Goal: Transaction & Acquisition: Purchase product/service

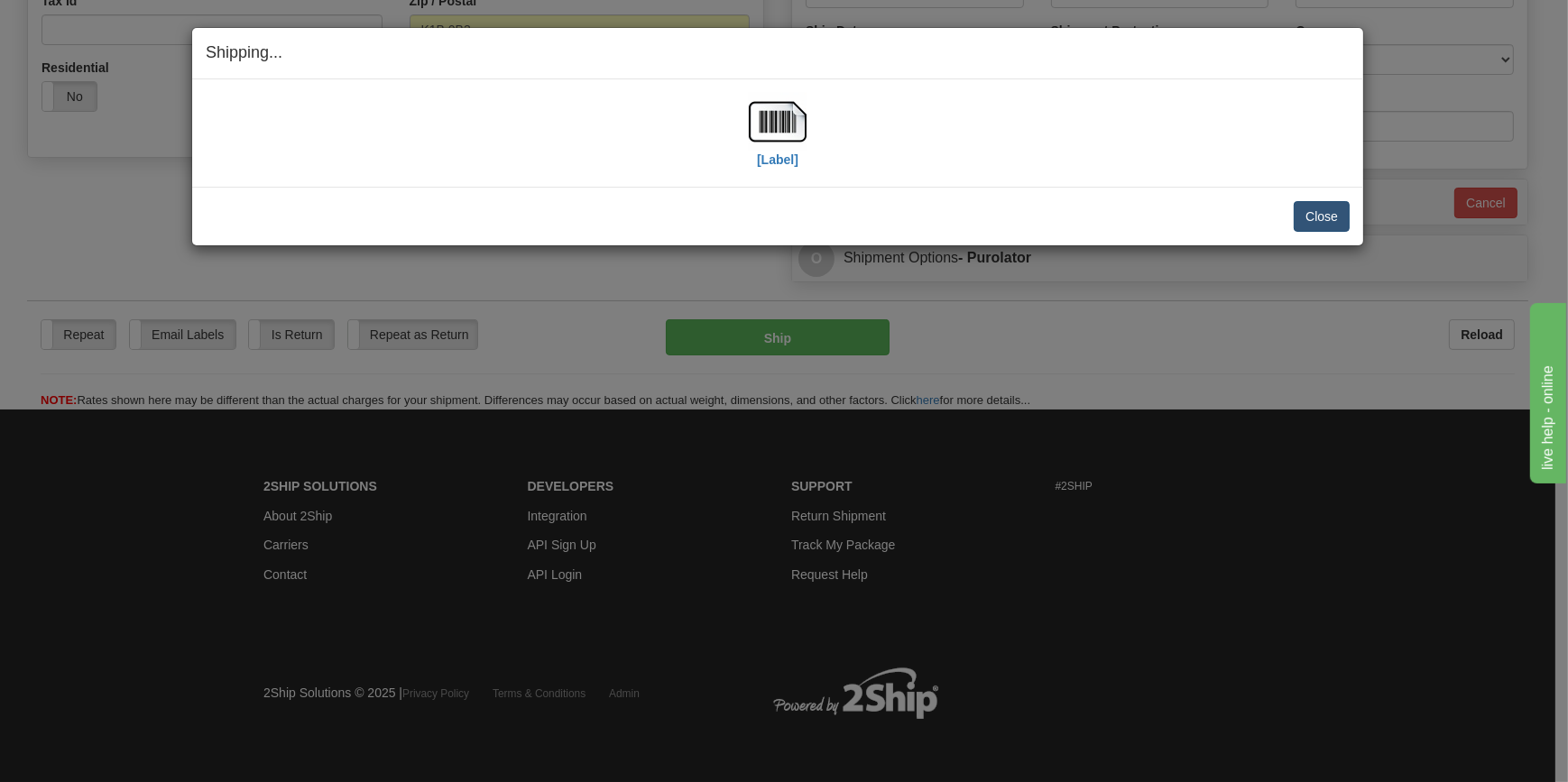
scroll to position [605, 0]
click at [1326, 216] on button "Close" at bounding box center [1321, 216] width 56 height 31
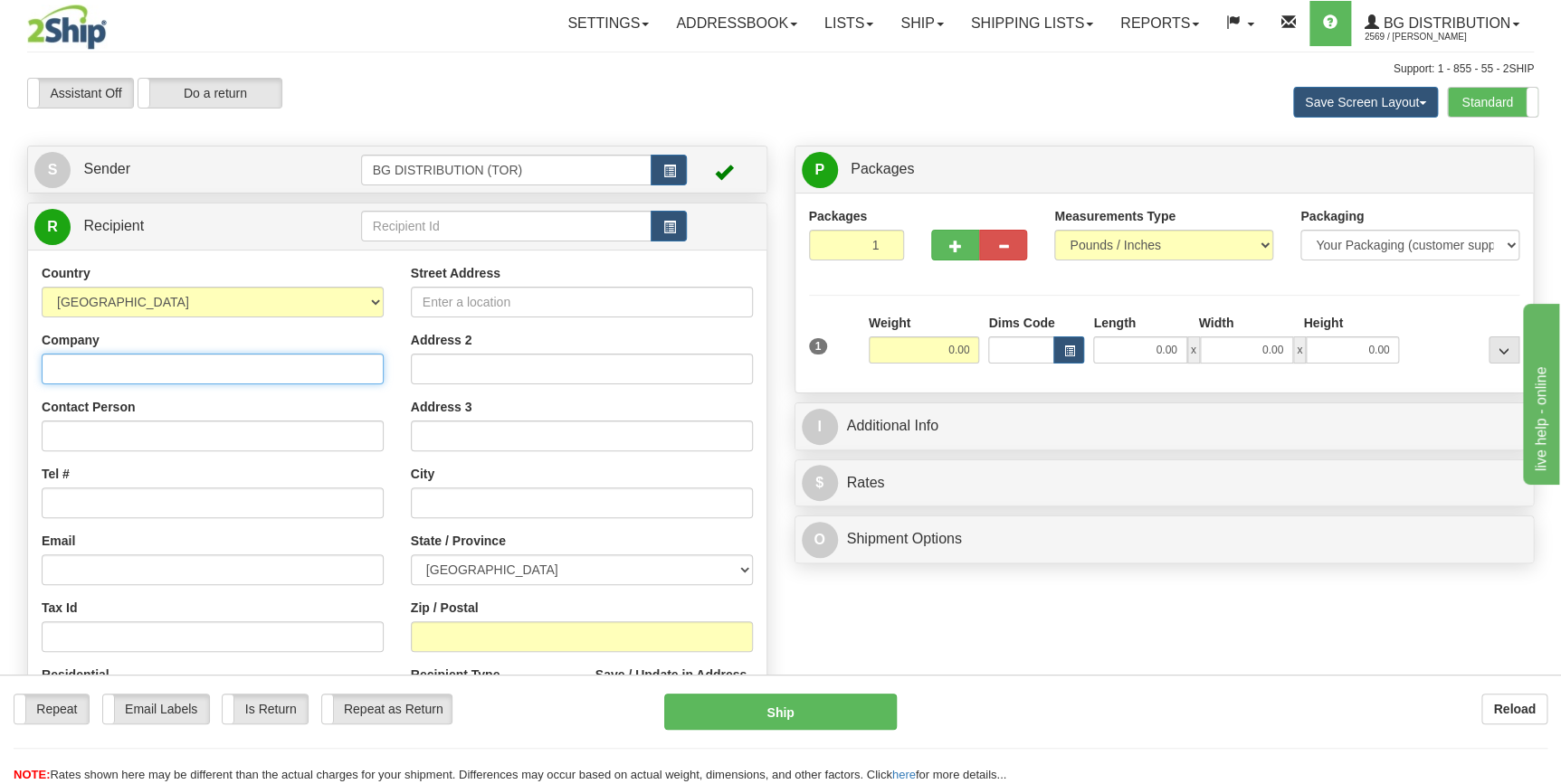
click at [174, 366] on input "Company" at bounding box center [213, 369] width 342 height 31
click at [1169, 659] on div "Create a label for the return Create Pickup Without Label S" at bounding box center [780, 493] width 1534 height 695
click at [170, 363] on input "Company" at bounding box center [213, 369] width 342 height 31
paste input "CRL of [GEOGRAPHIC_DATA]"
type input "CRL of [GEOGRAPHIC_DATA]"
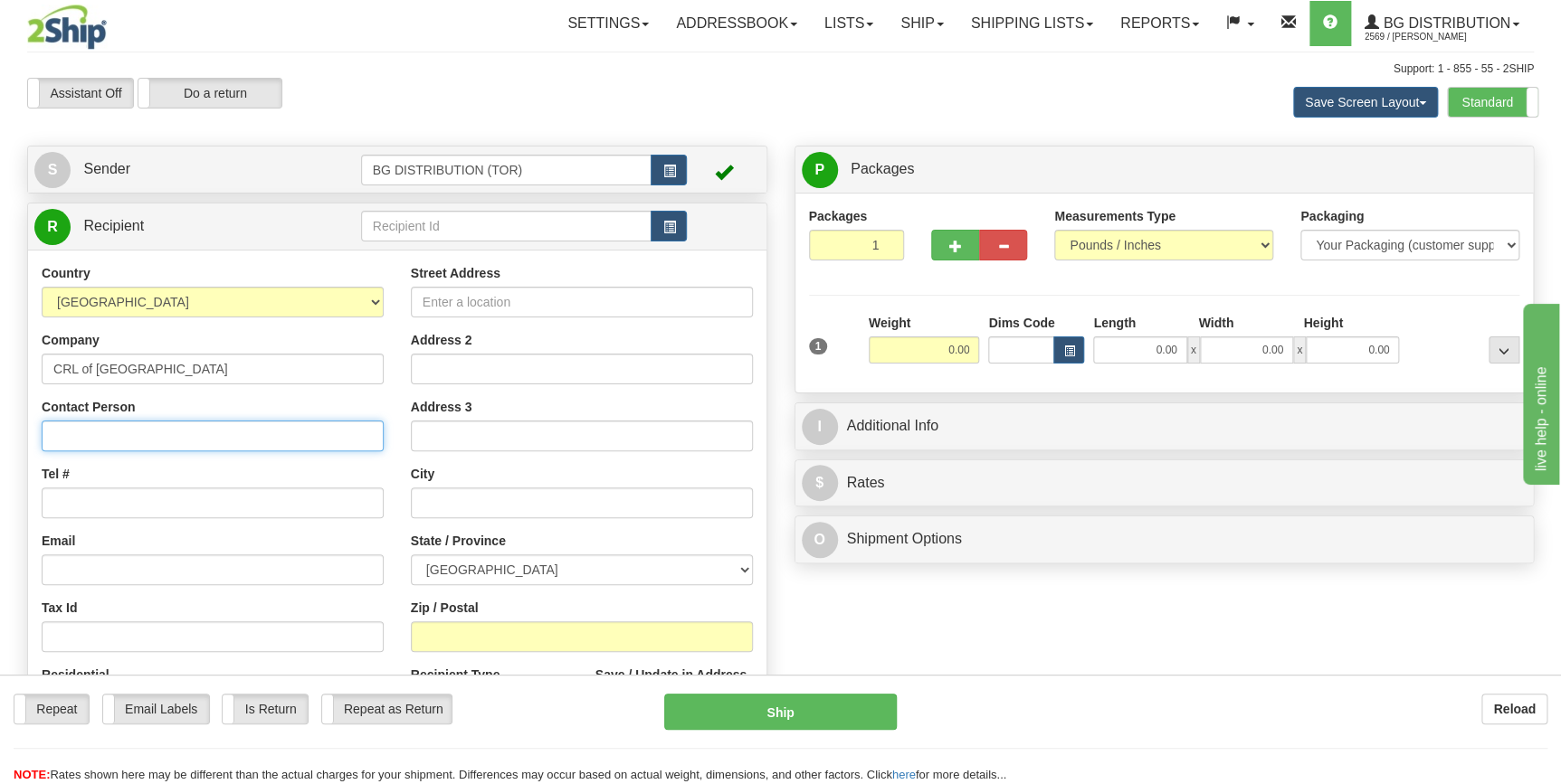
click at [171, 436] on input "Contact Person" at bounding box center [213, 436] width 342 height 31
type input "RECEIVER"
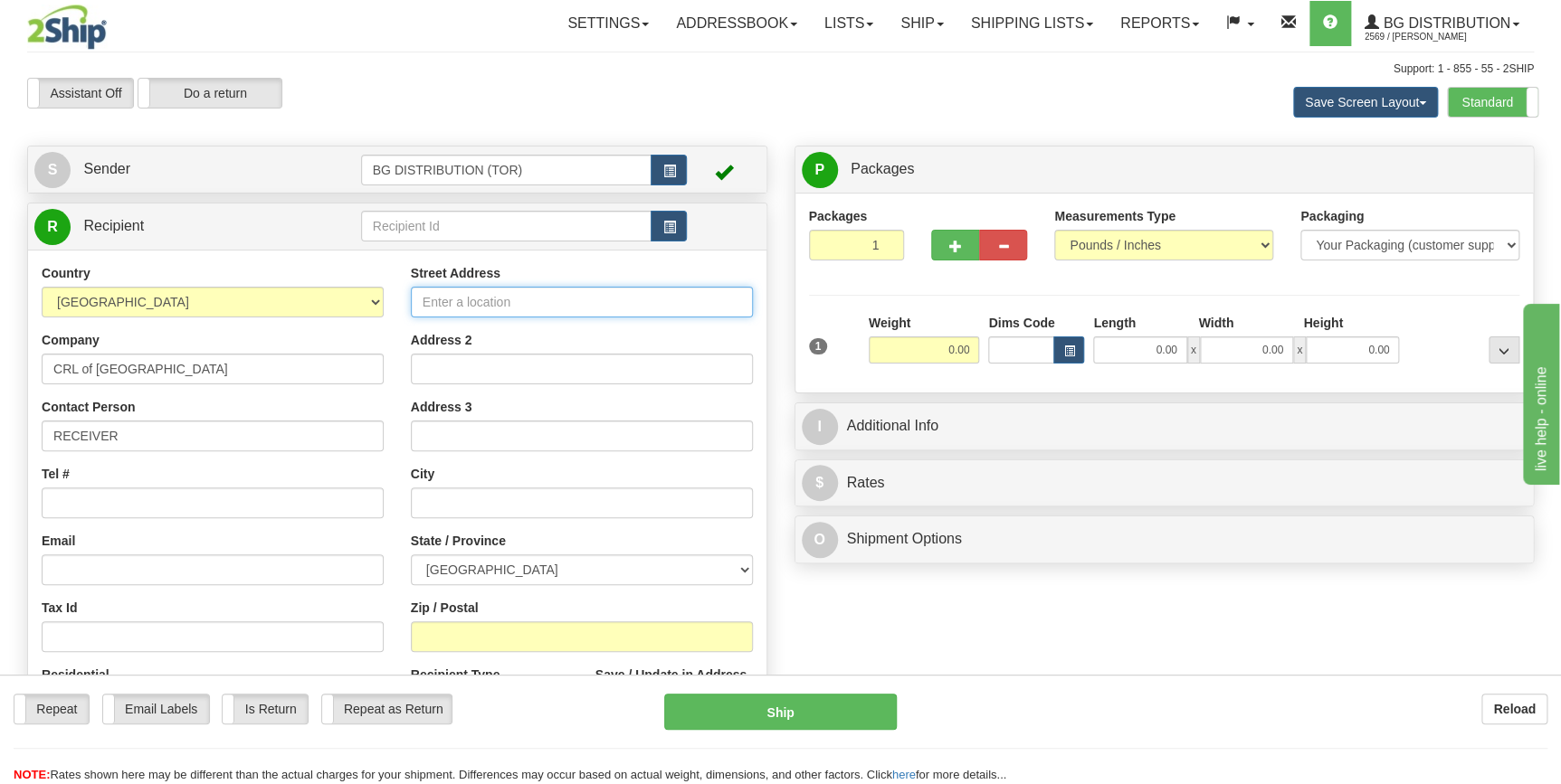
type input "UNIT 100"
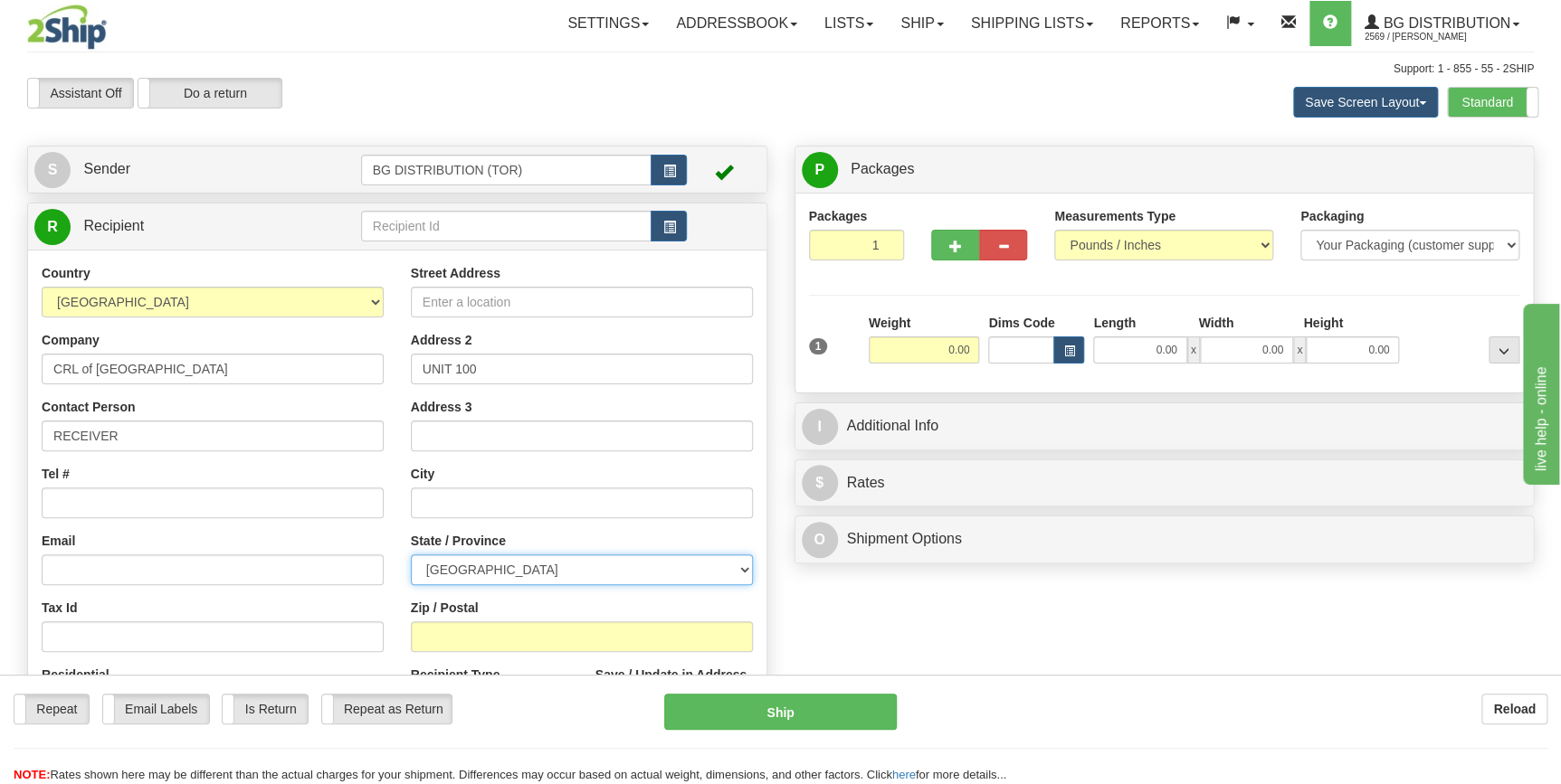
select select "ON"
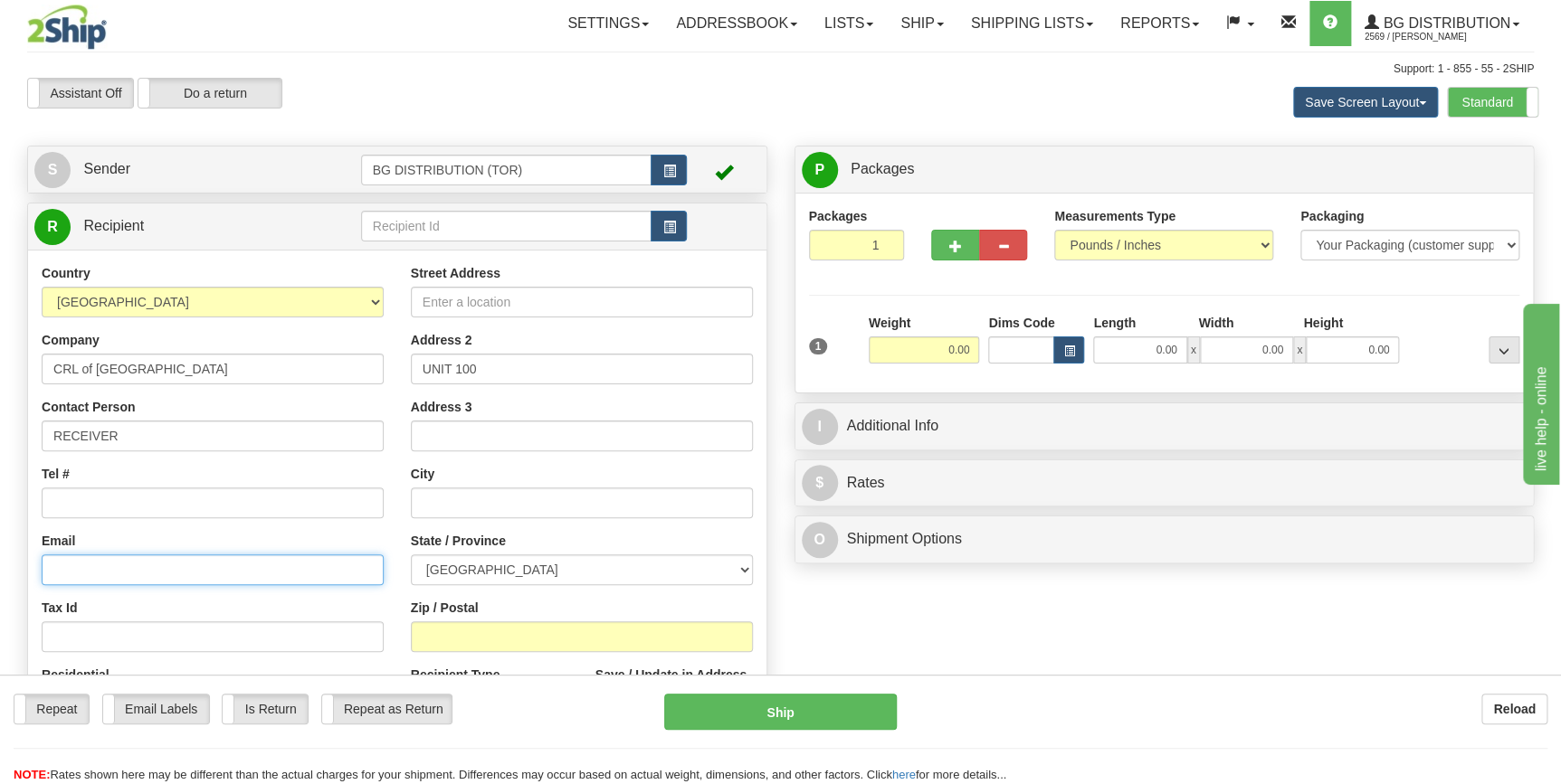
click at [92, 559] on input "Email" at bounding box center [213, 570] width 342 height 31
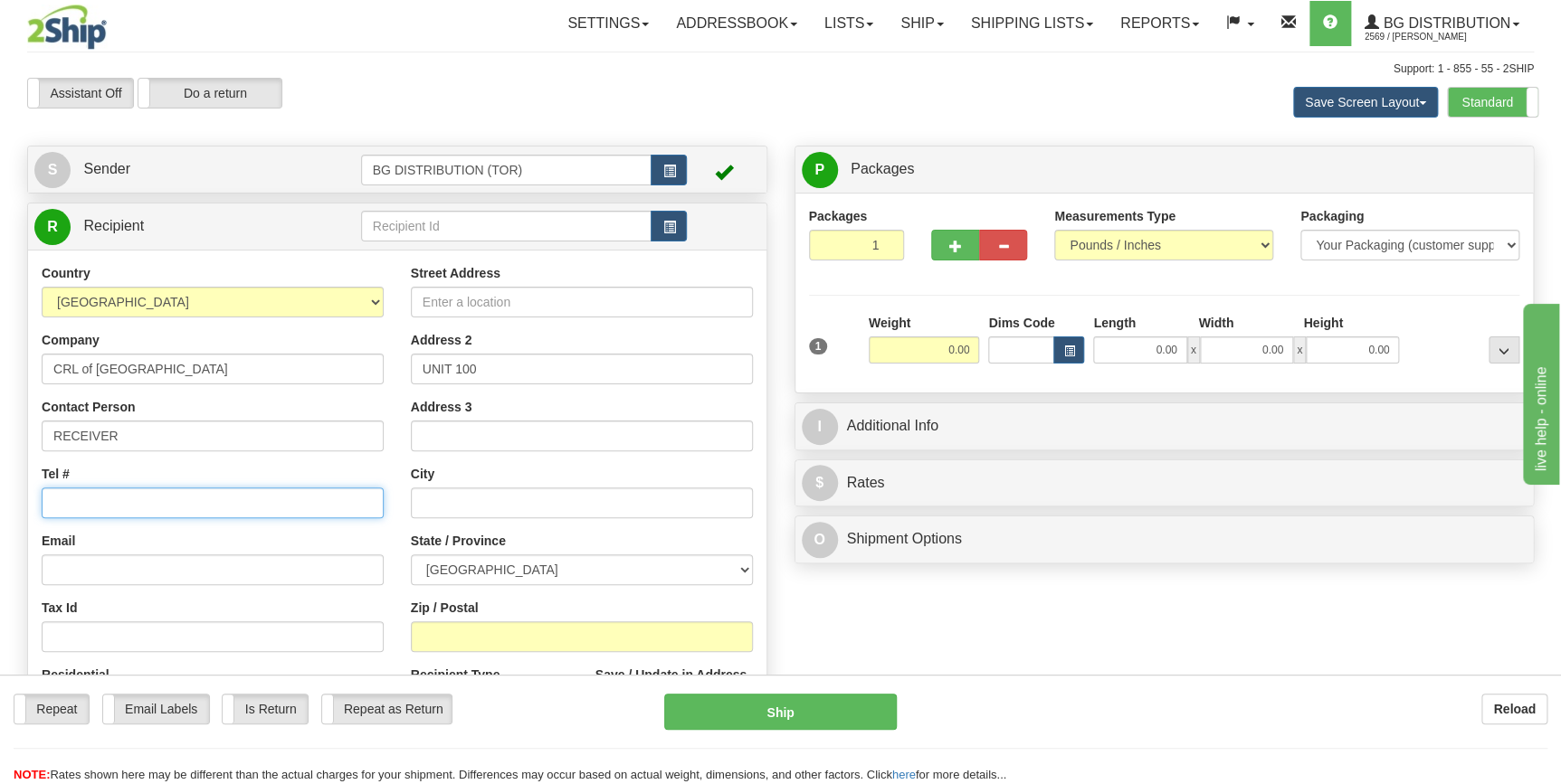
click at [114, 507] on input "Tel #" at bounding box center [213, 503] width 342 height 31
type input "9"
type input "6472863356"
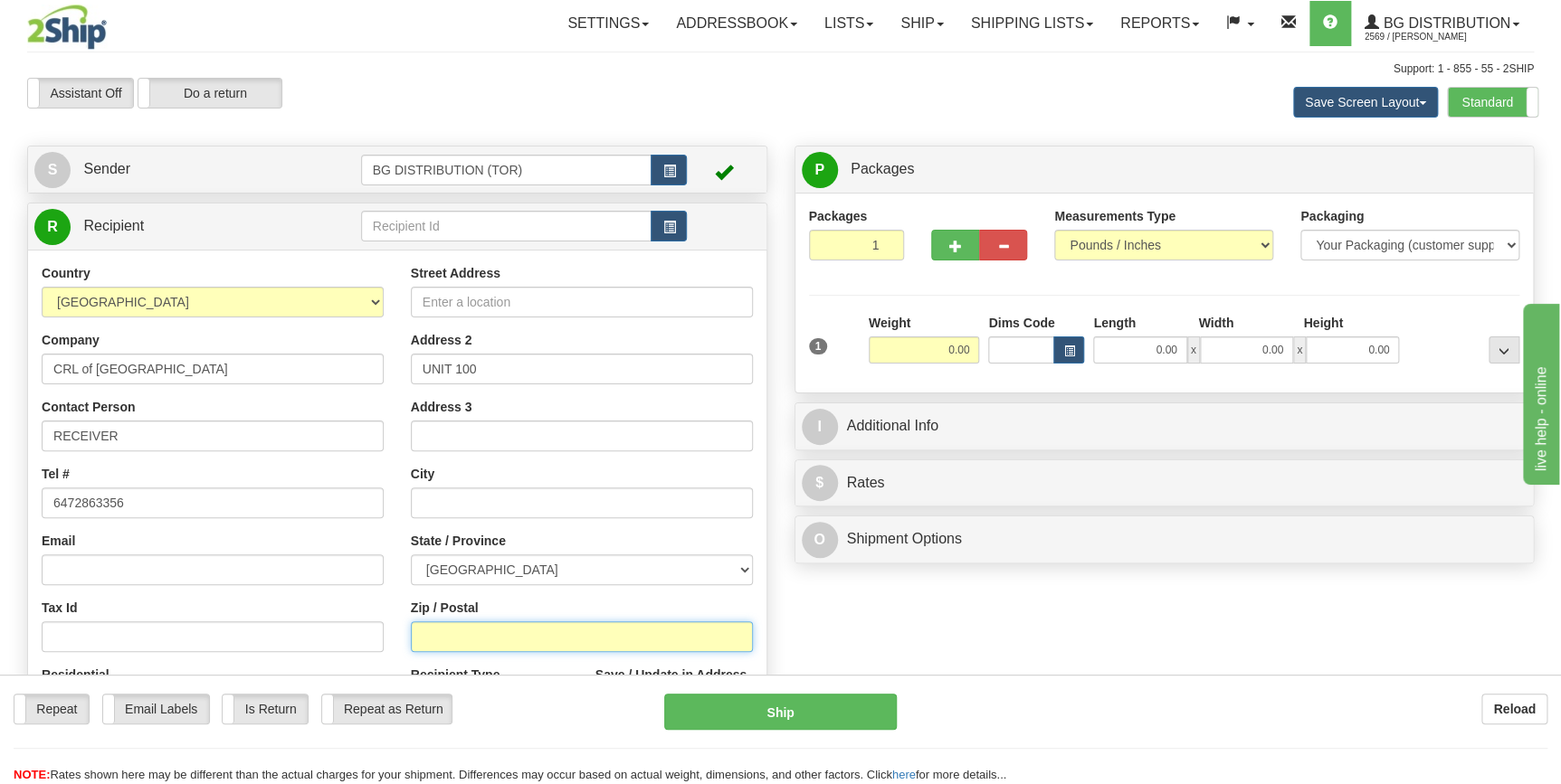
click at [507, 635] on input "Zip / Postal" at bounding box center [582, 636] width 342 height 31
paste input "L4K 5E4"
type input "L4K 5E4"
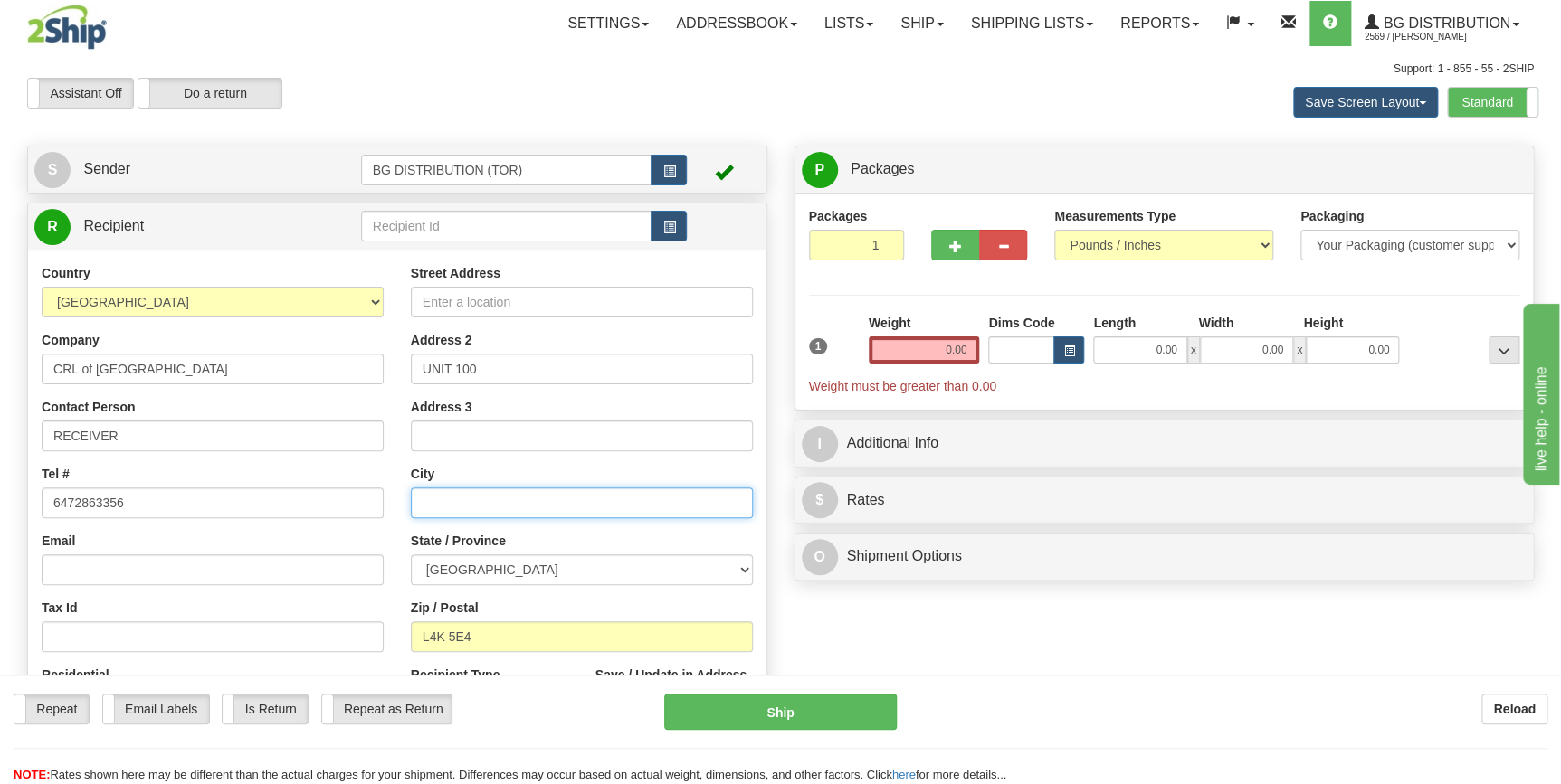
click at [481, 508] on input "text" at bounding box center [582, 503] width 342 height 31
paste input "[GEOGRAPHIC_DATA],"
type input "[GEOGRAPHIC_DATA]"
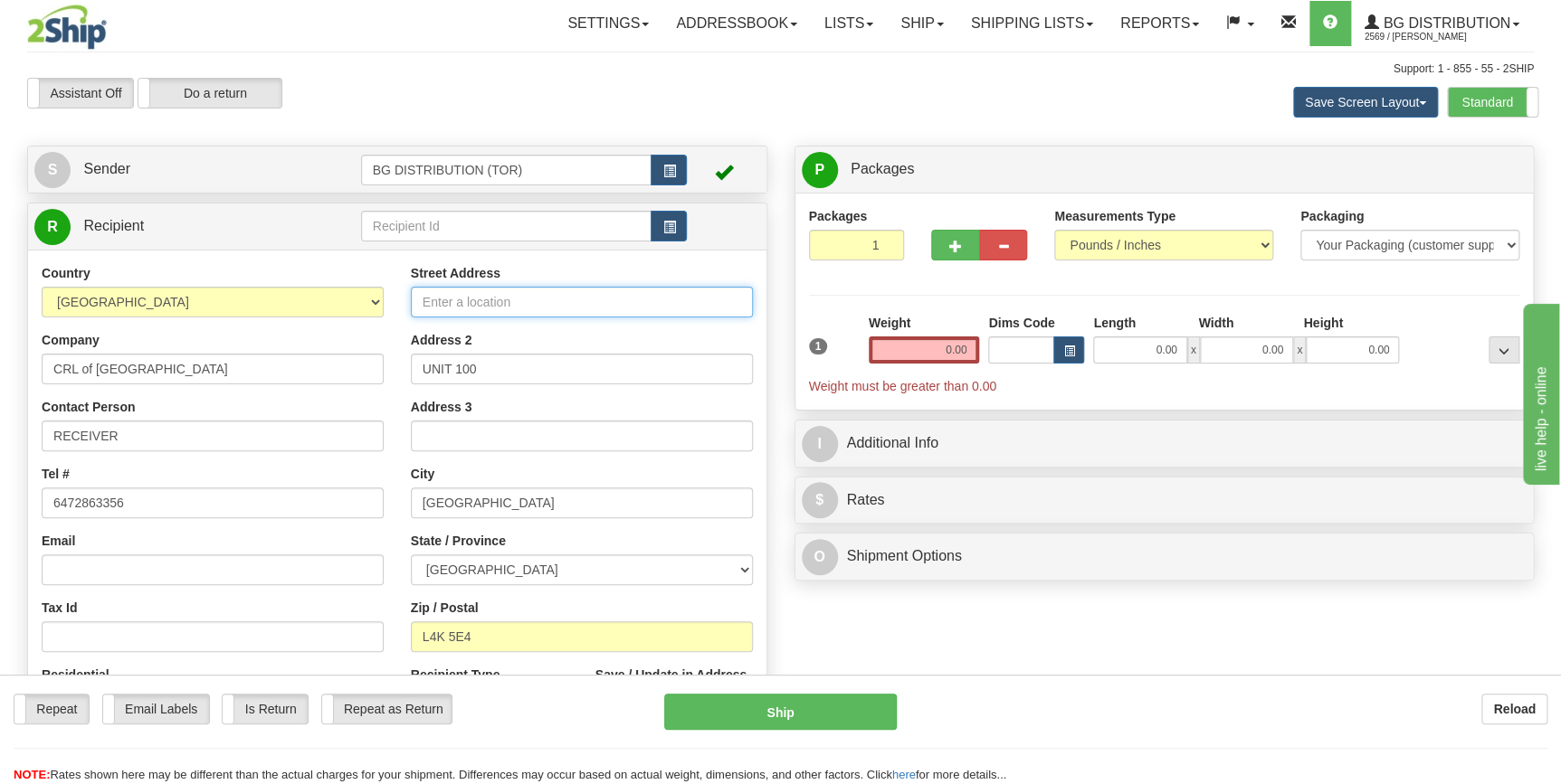
click at [476, 298] on input "Street Address" at bounding box center [582, 301] width 342 height 31
paste input "65 Tigi Ct"
type input "65 Tigi Ct"
click at [972, 634] on div "Create a label for the return Create Pickup Without Label S" at bounding box center [780, 493] width 1534 height 695
click at [924, 351] on input "0.00" at bounding box center [924, 349] width 112 height 27
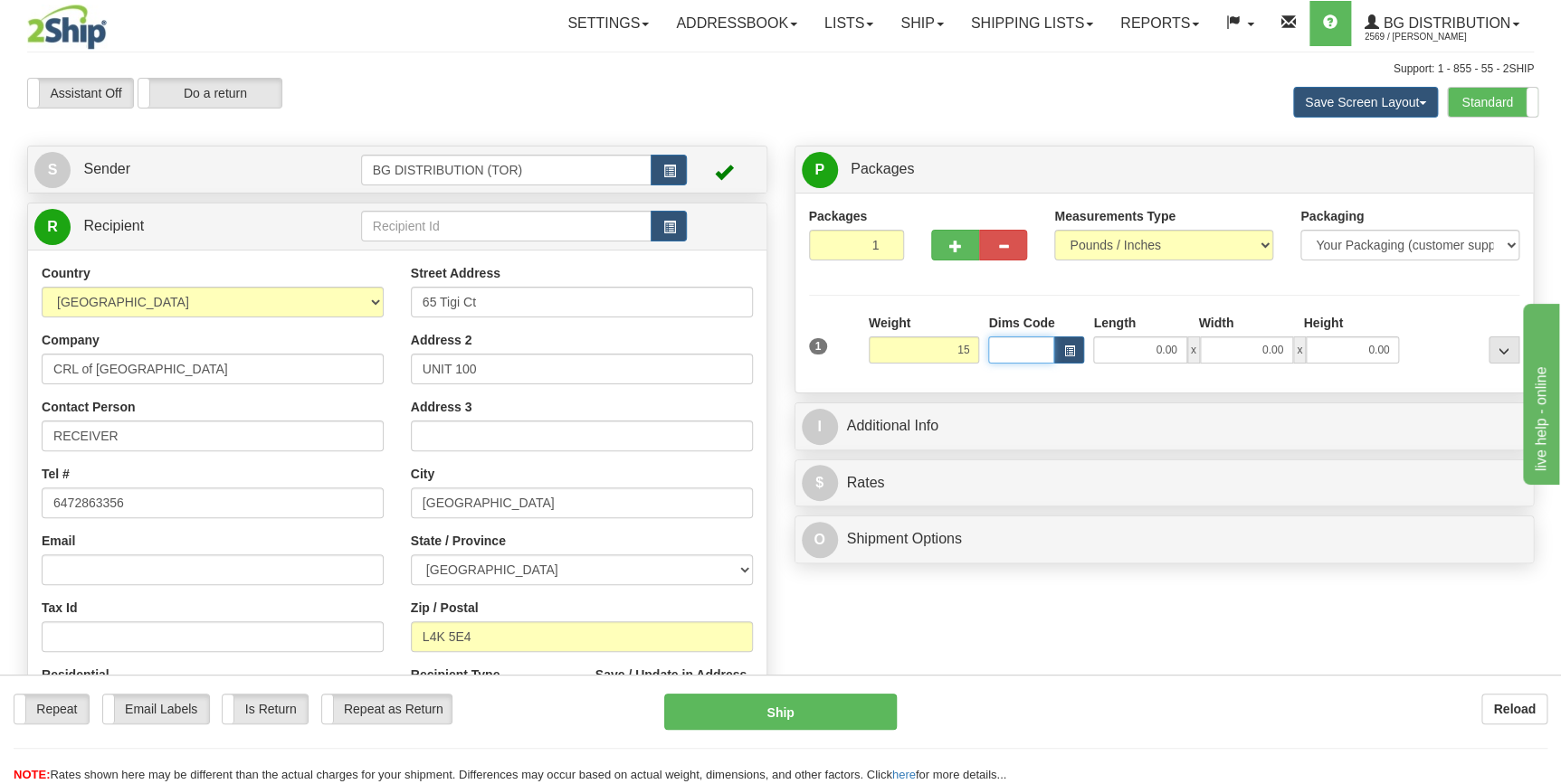
type input "15.00"
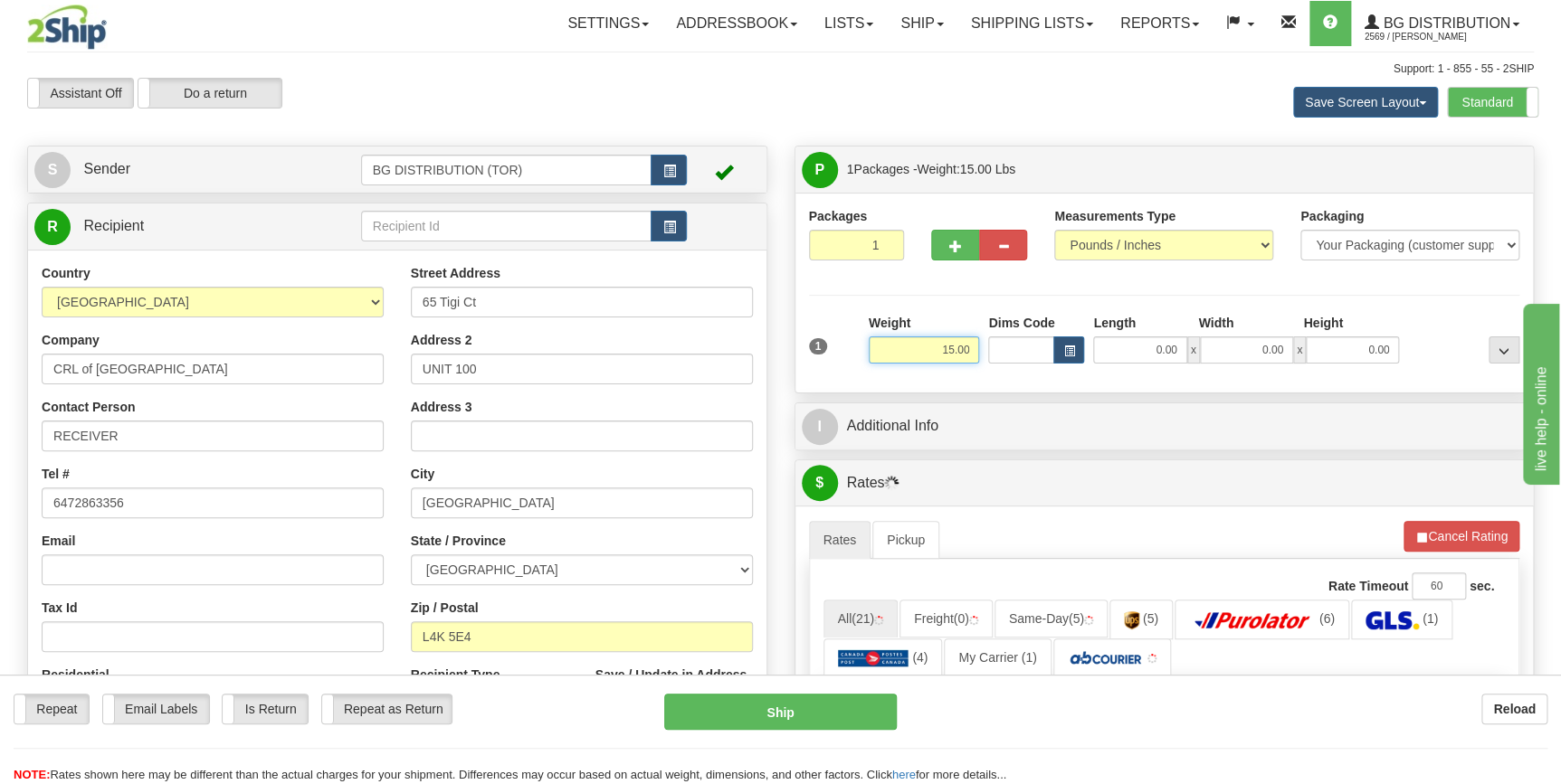
drag, startPoint x: 926, startPoint y: 353, endPoint x: 1004, endPoint y: 354, distance: 78.0
click at [1004, 354] on div "1 Weight 15.00 Dims Code x x" at bounding box center [1165, 346] width 721 height 64
type input "30.00"
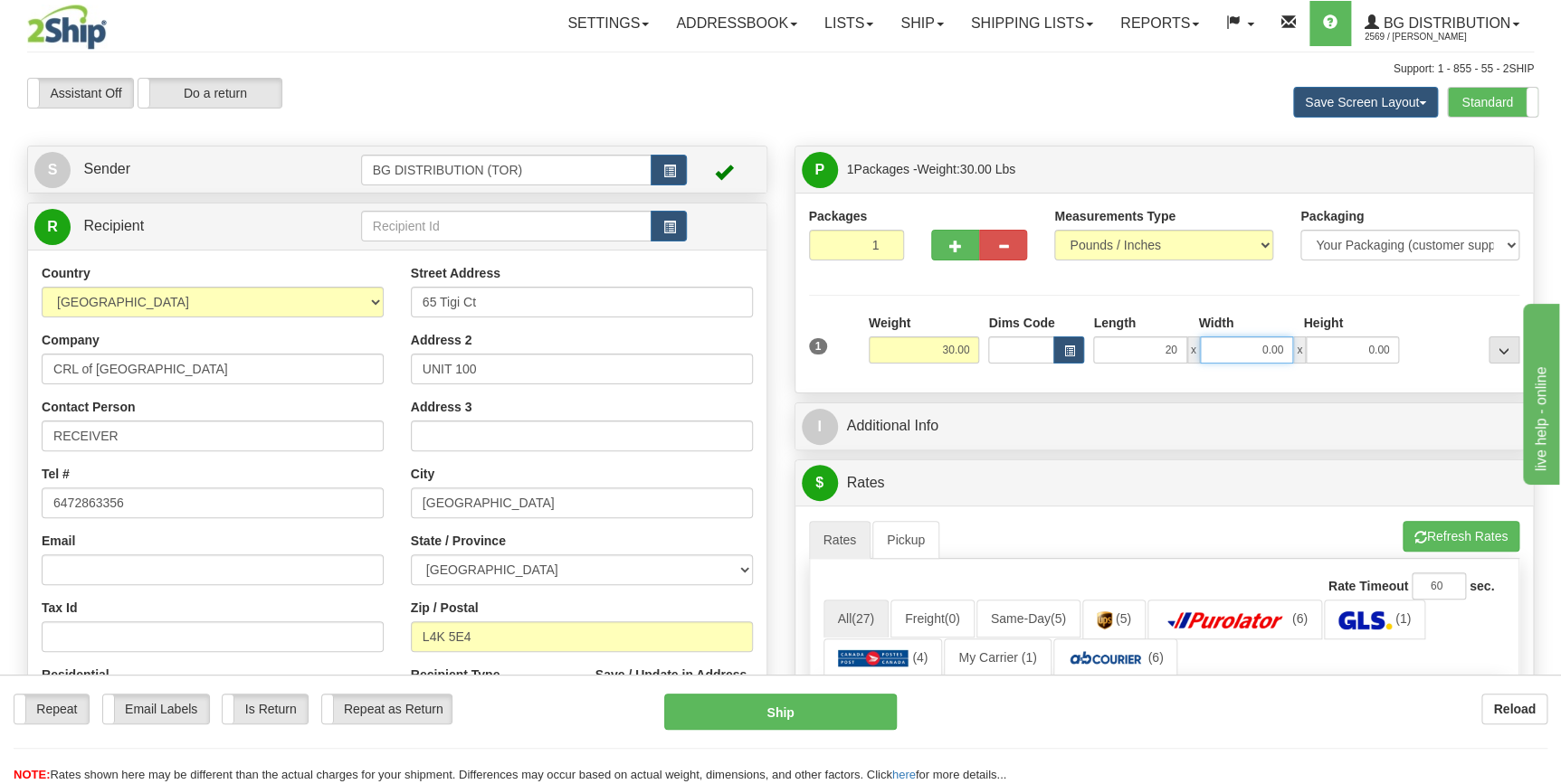
type input "20.00"
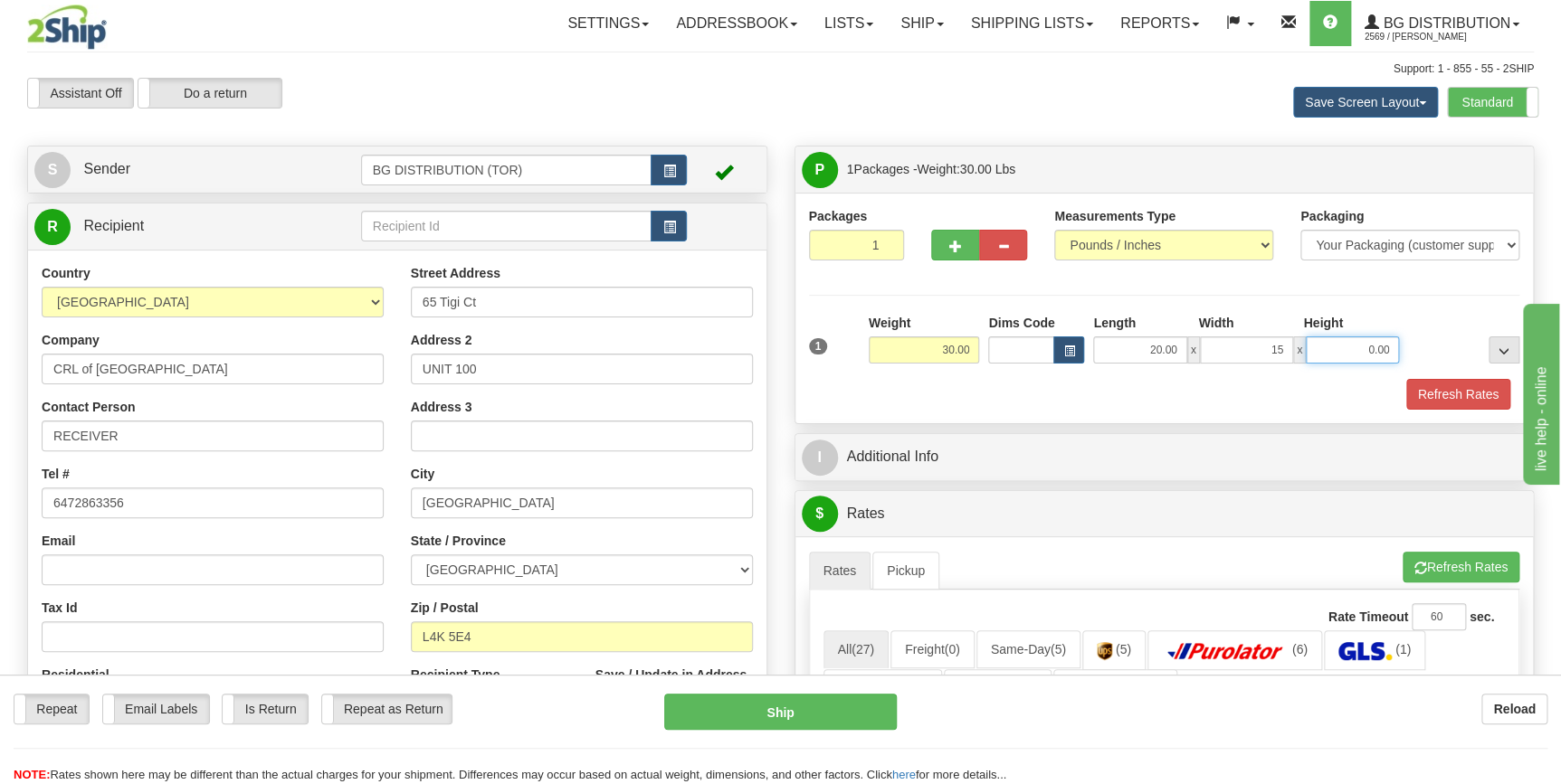
type input "15.00"
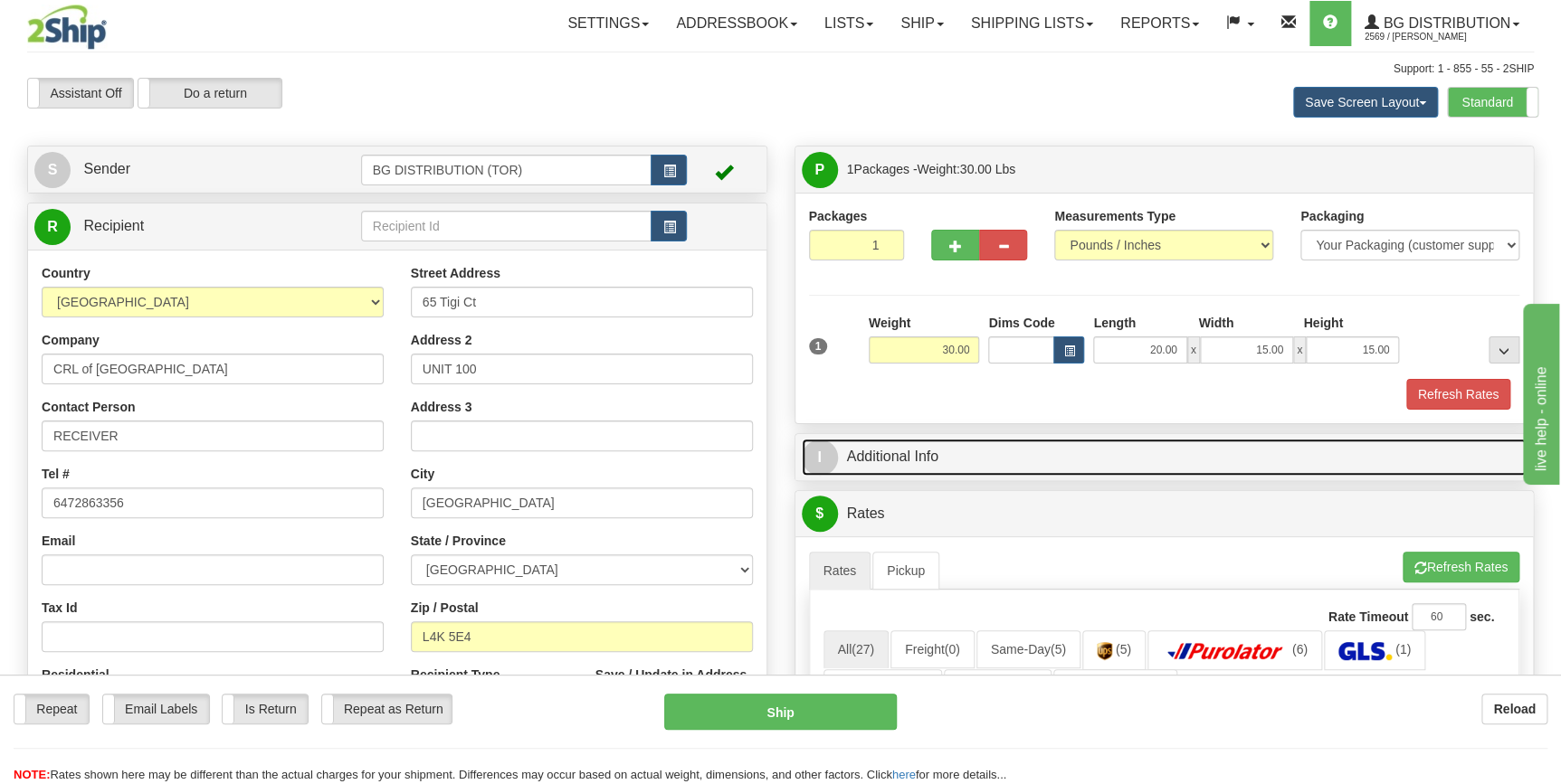
click at [942, 451] on link "I Additional Info" at bounding box center [1164, 457] width 726 height 37
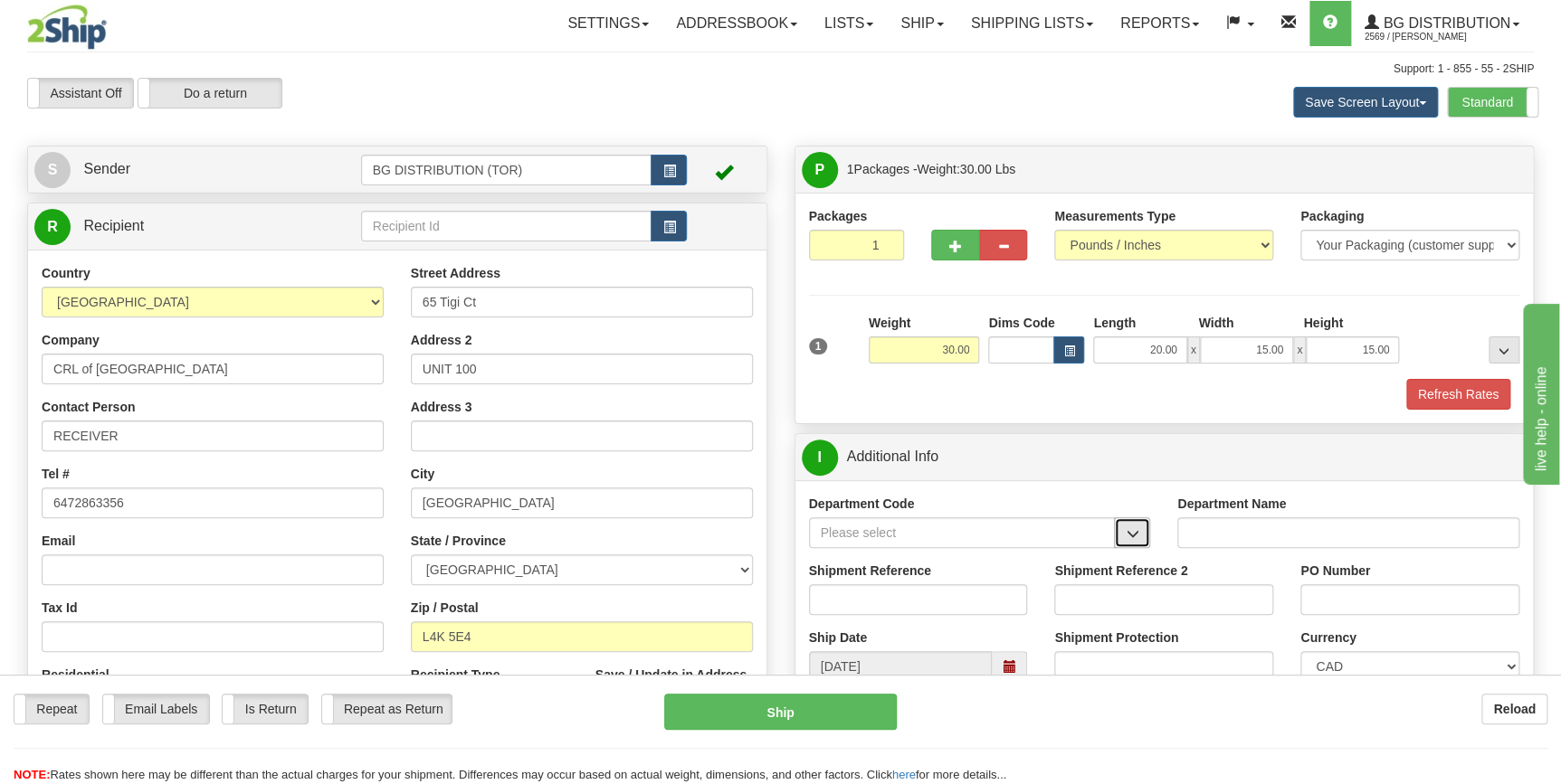
click at [1124, 533] on button "button" at bounding box center [1132, 533] width 36 height 31
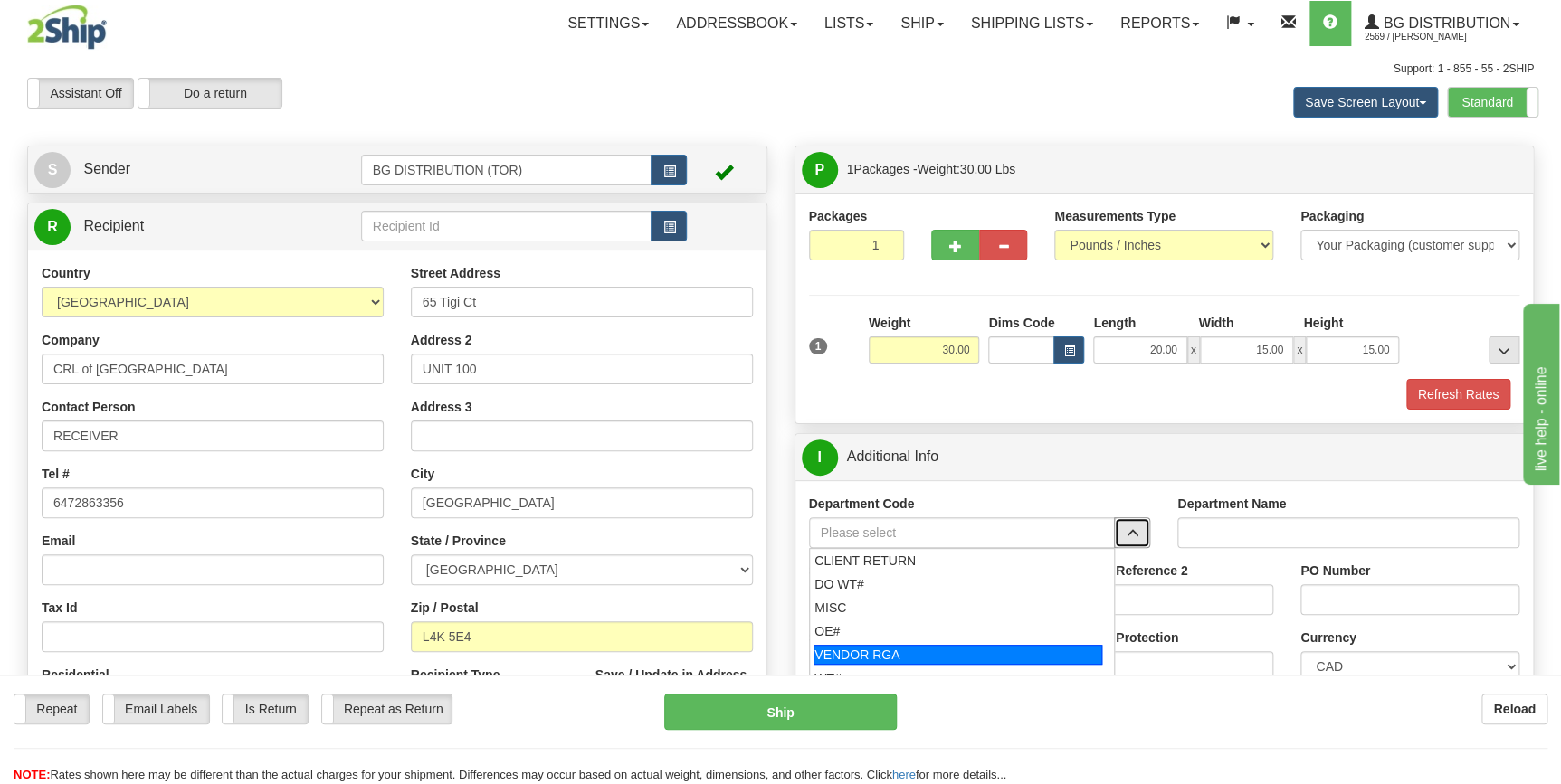
click at [955, 651] on div "VENDOR RGA" at bounding box center [957, 654] width 288 height 20
type input "VENDOR RGA"
type input "VENDOR RETURNS"
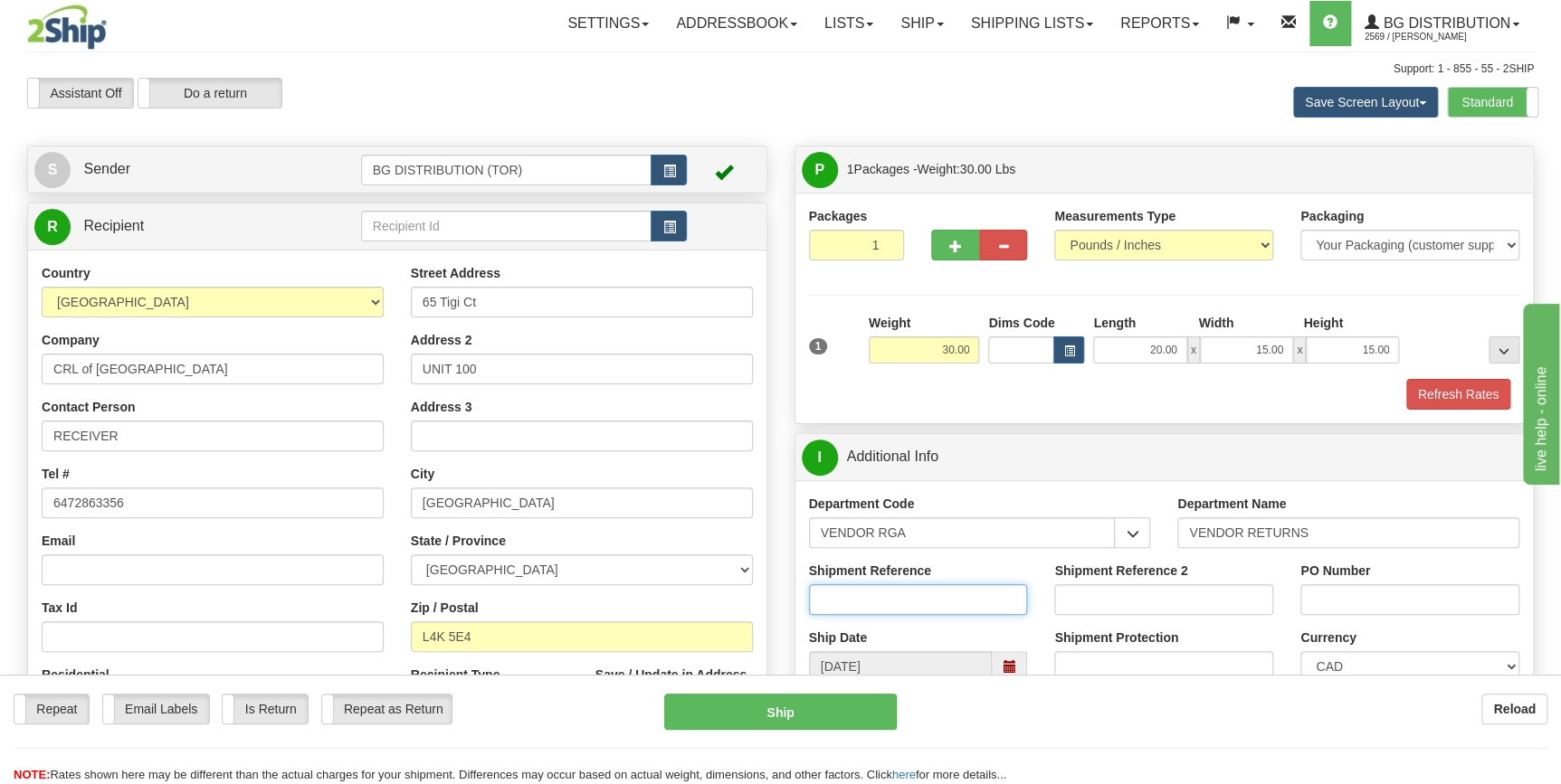
click at [918, 597] on input "Shipment Reference" at bounding box center [918, 599] width 219 height 31
type input "dcvd"
click at [1411, 605] on input "PO Number" at bounding box center [1409, 599] width 219 height 31
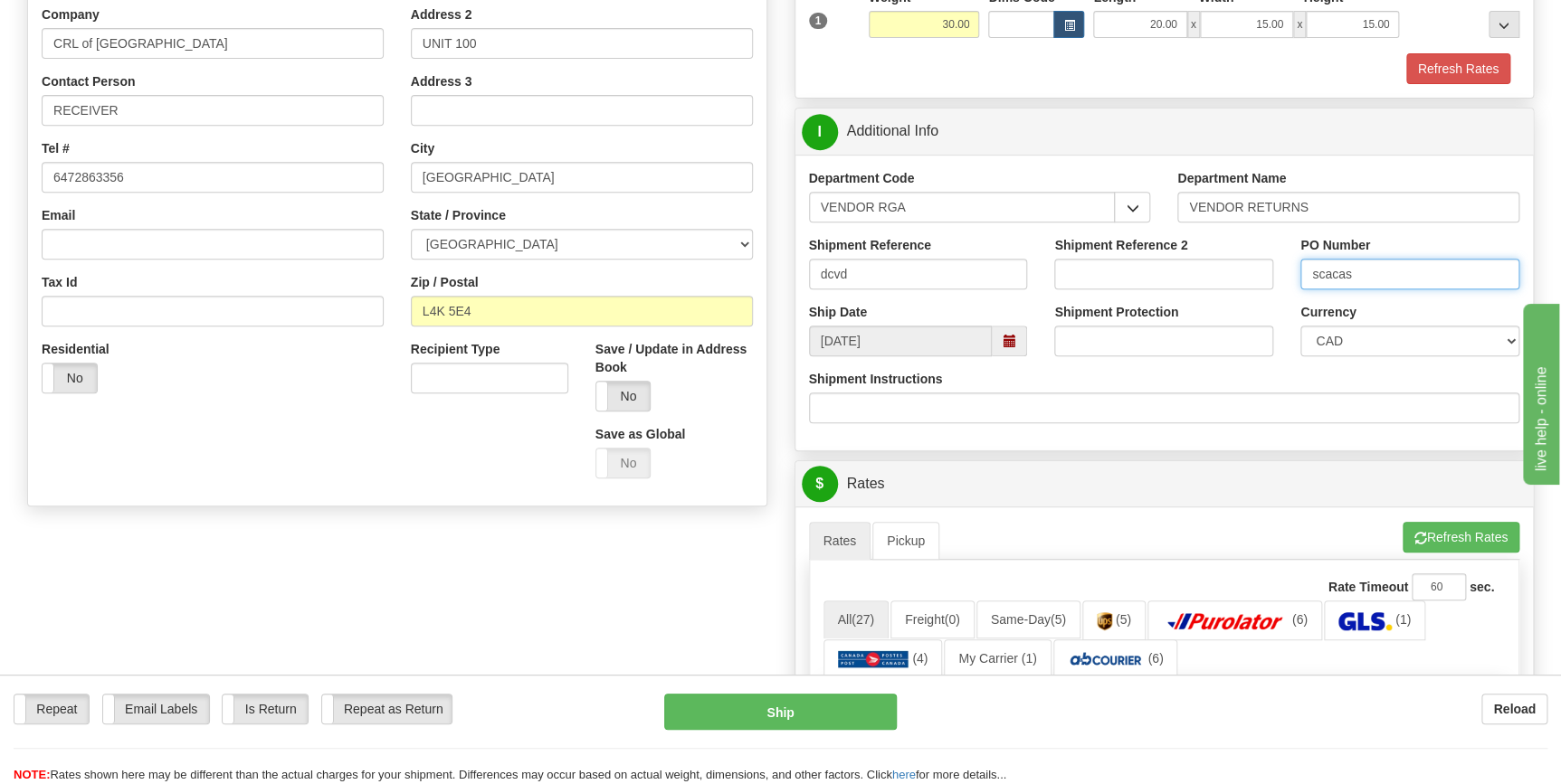
scroll to position [328, 0]
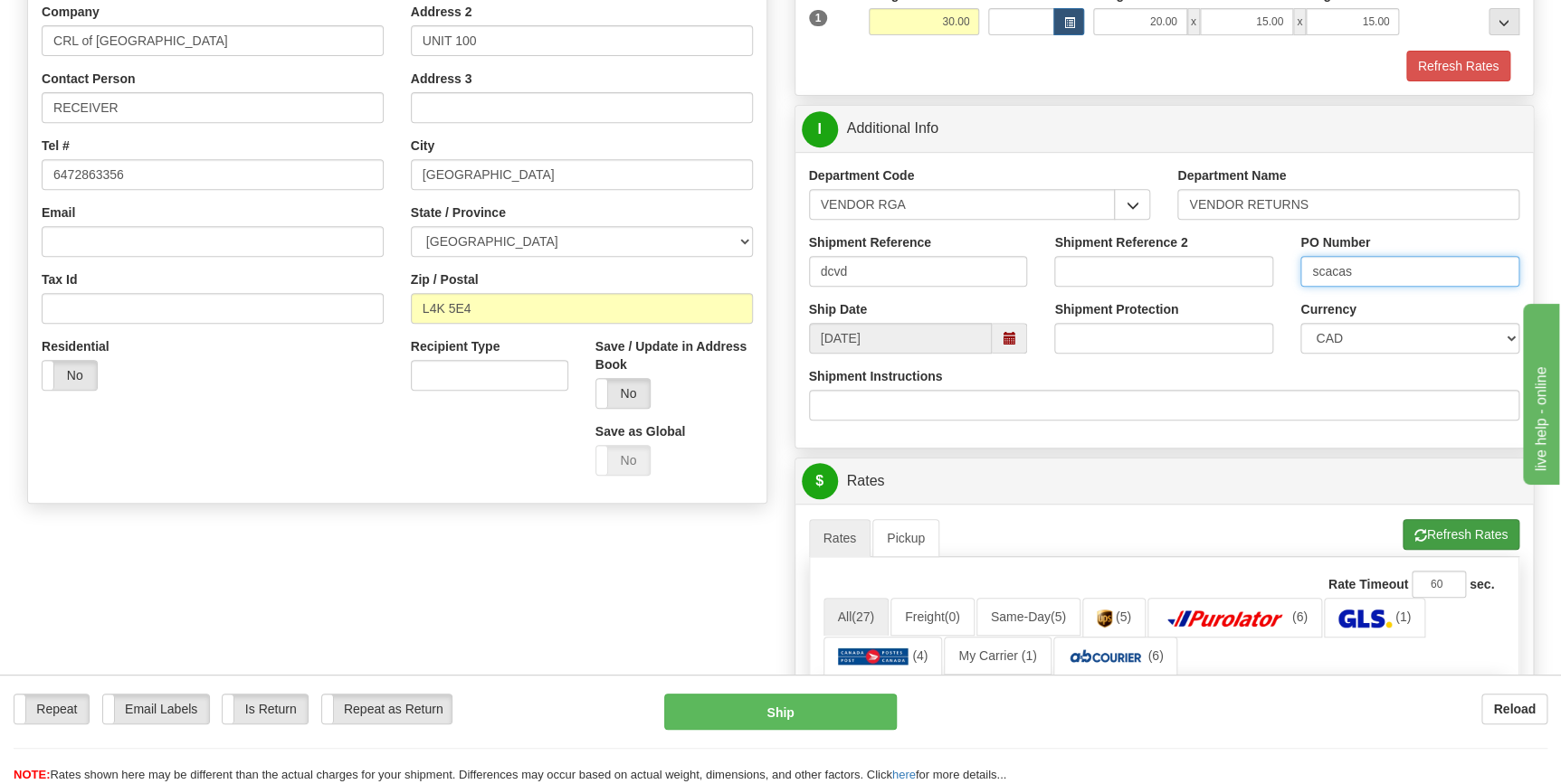
type input "scacas"
click at [1439, 538] on button "Refresh Rates" at bounding box center [1460, 534] width 117 height 31
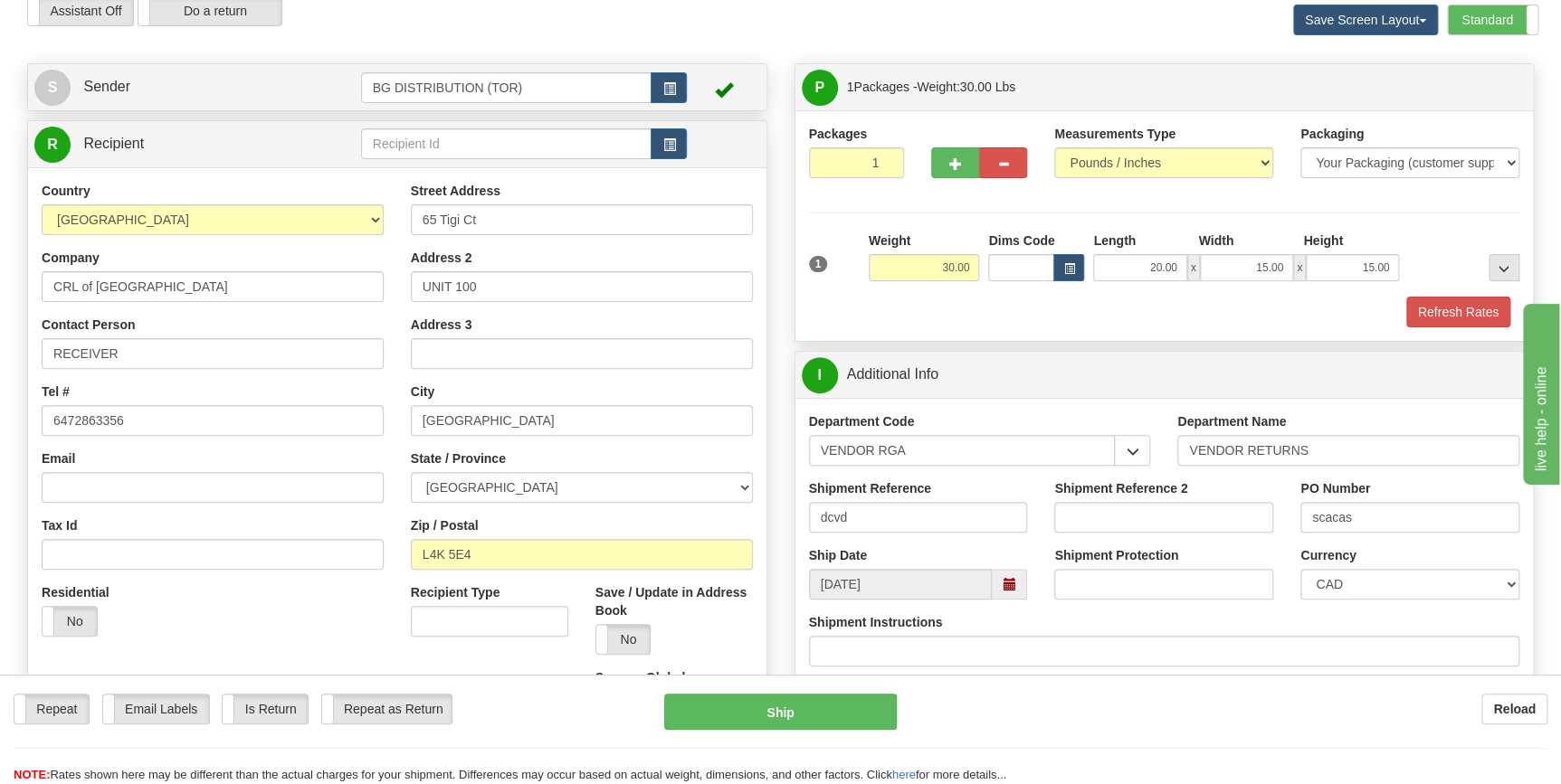
scroll to position [82, 0]
drag, startPoint x: 498, startPoint y: 218, endPoint x: 394, endPoint y: 213, distance: 104.1
click at [394, 213] on div "Country [GEOGRAPHIC_DATA] [GEOGRAPHIC_DATA] [GEOGRAPHIC_DATA] [GEOGRAPHIC_DATA]…" at bounding box center [397, 459] width 739 height 554
drag, startPoint x: 507, startPoint y: 292, endPoint x: 407, endPoint y: 292, distance: 100.0
click at [407, 292] on div "Street Address [STREET_ADDRESS] Address 2 UNIT 100 Address 3 City [GEOGRAPHIC_D…" at bounding box center [582, 459] width 369 height 554
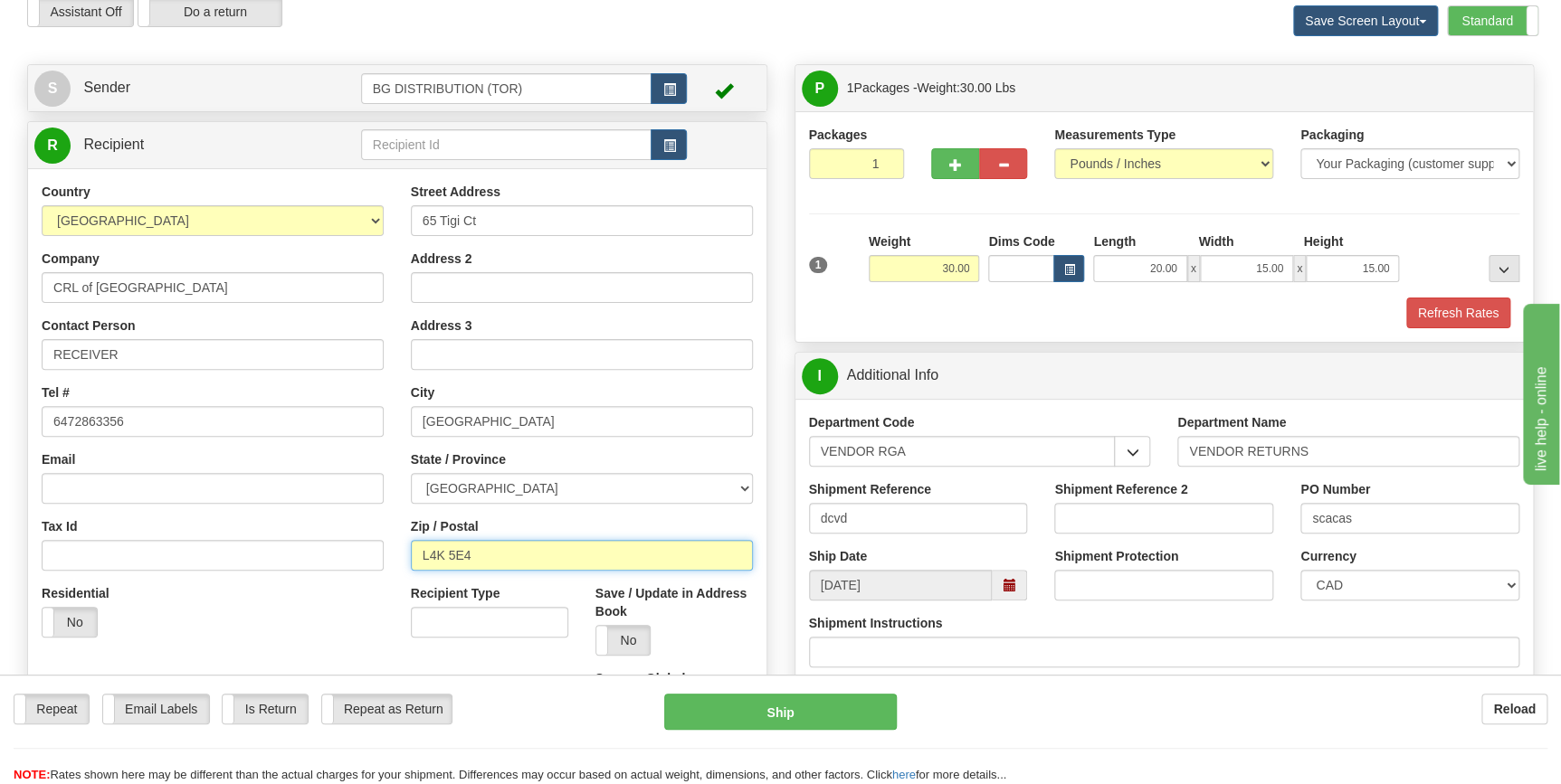
drag, startPoint x: 507, startPoint y: 556, endPoint x: 417, endPoint y: 550, distance: 90.2
click at [417, 550] on input "L4K 5E4" at bounding box center [582, 555] width 342 height 31
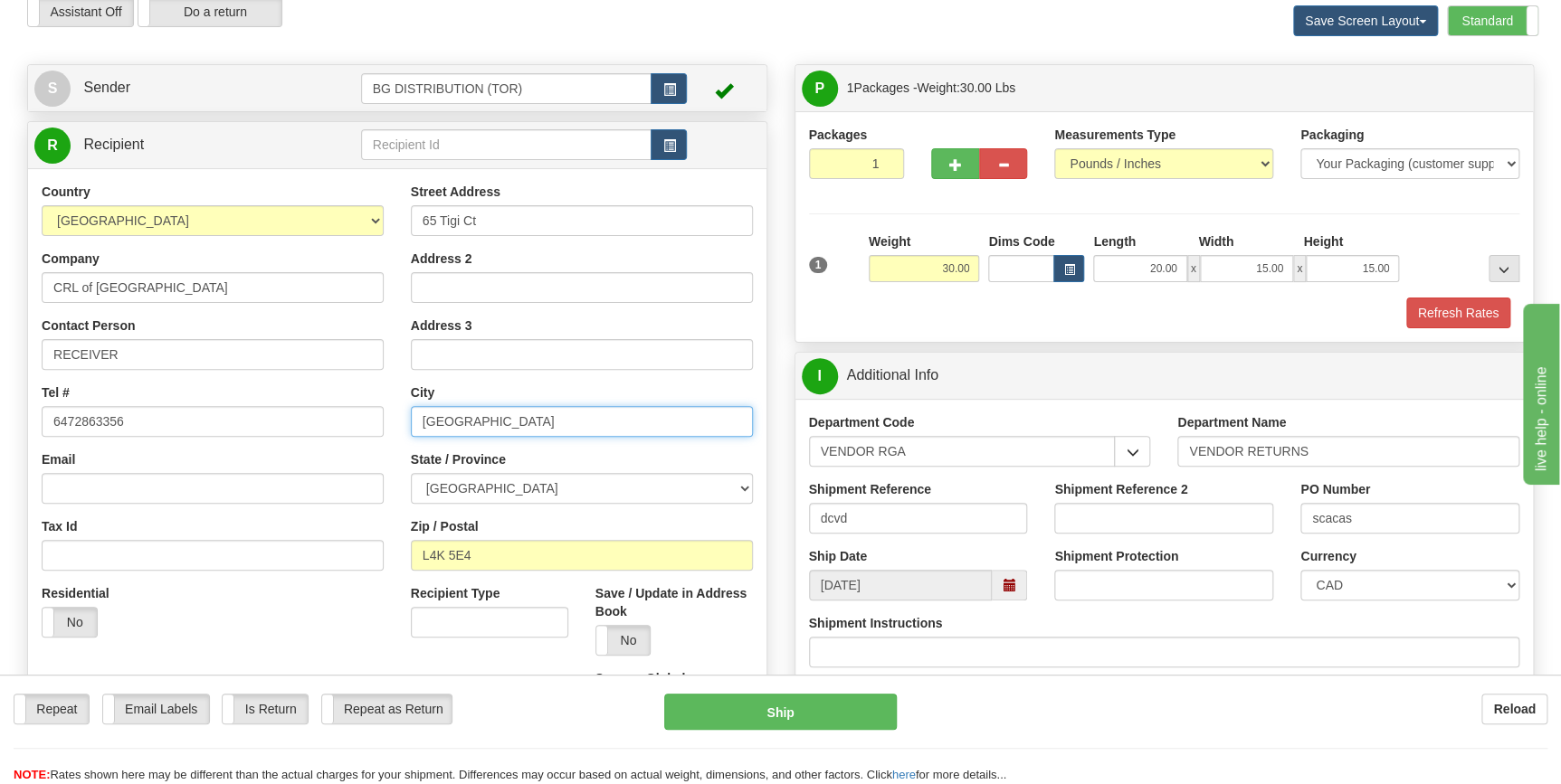
click at [496, 408] on input "[GEOGRAPHIC_DATA]" at bounding box center [582, 421] width 342 height 31
drag, startPoint x: 490, startPoint y: 424, endPoint x: 365, endPoint y: 415, distance: 125.3
click at [371, 415] on div "Country [GEOGRAPHIC_DATA] [GEOGRAPHIC_DATA] [GEOGRAPHIC_DATA] [GEOGRAPHIC_DATA]…" at bounding box center [397, 459] width 739 height 554
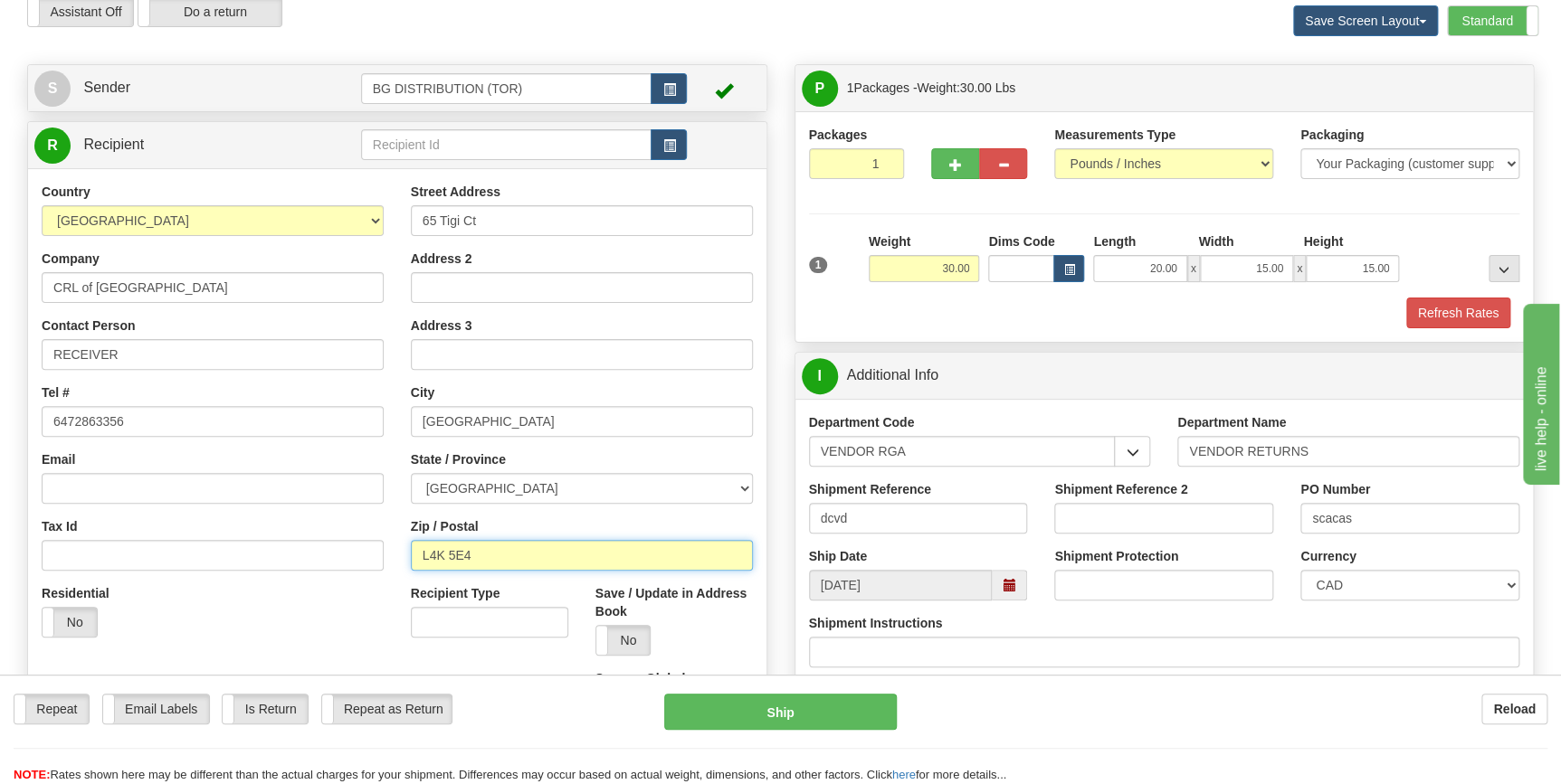
drag, startPoint x: 533, startPoint y: 558, endPoint x: 330, endPoint y: 548, distance: 203.2
click at [330, 548] on div "Country [GEOGRAPHIC_DATA] [GEOGRAPHIC_DATA] [GEOGRAPHIC_DATA] [GEOGRAPHIC_DATA]…" at bounding box center [397, 459] width 739 height 554
